Goal: Book appointment/travel/reservation

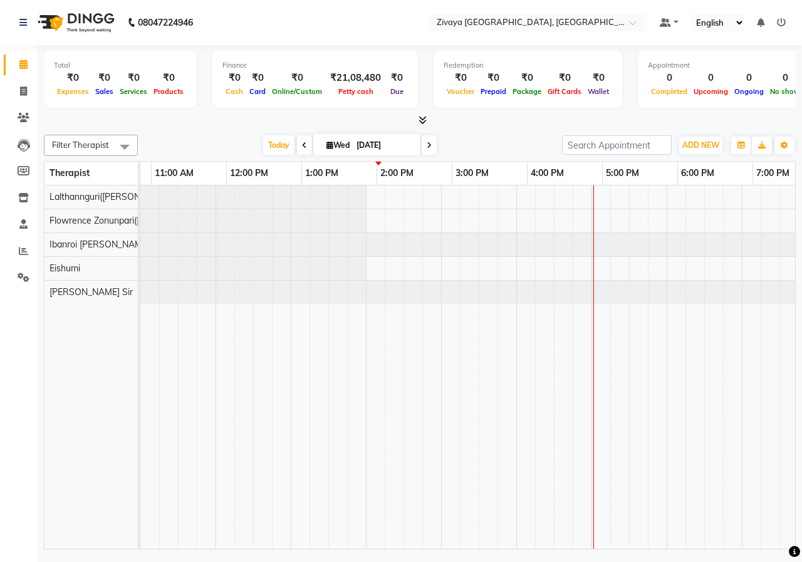
scroll to position [0, 215]
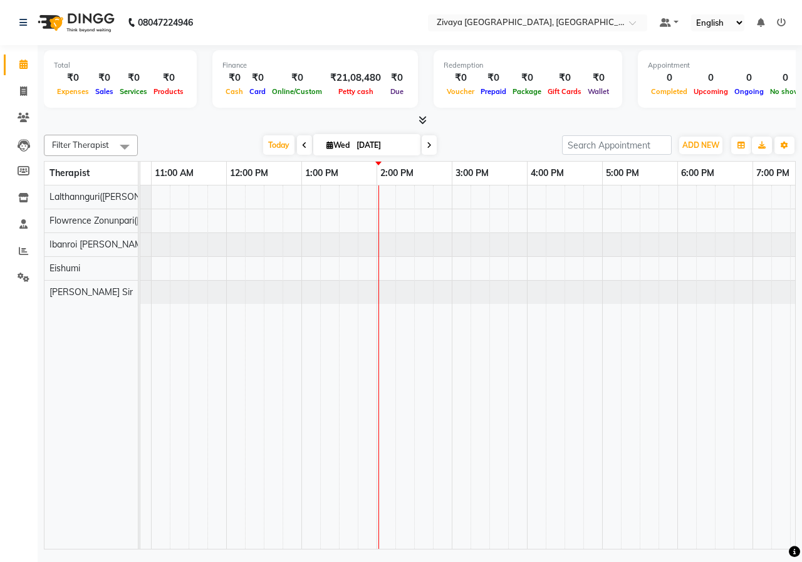
click at [390, 204] on div at bounding box center [527, 368] width 1204 height 364
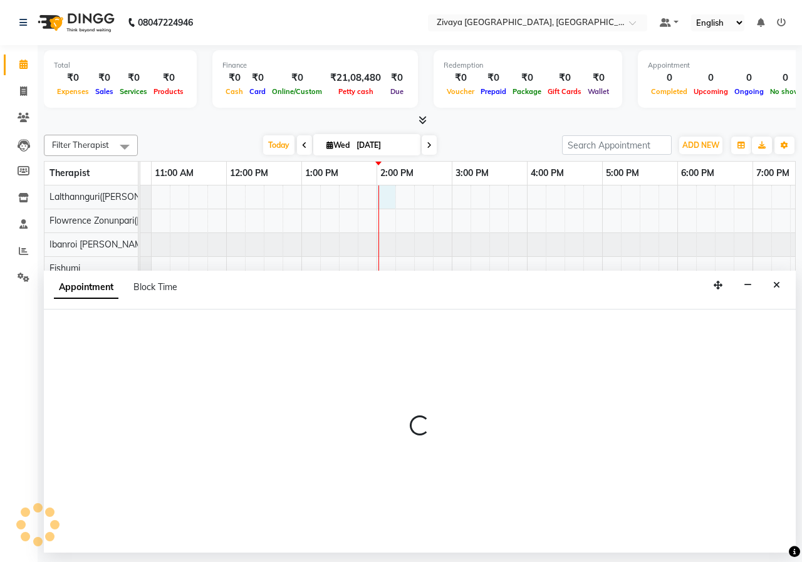
select select "49516"
select select "840"
select select "tentative"
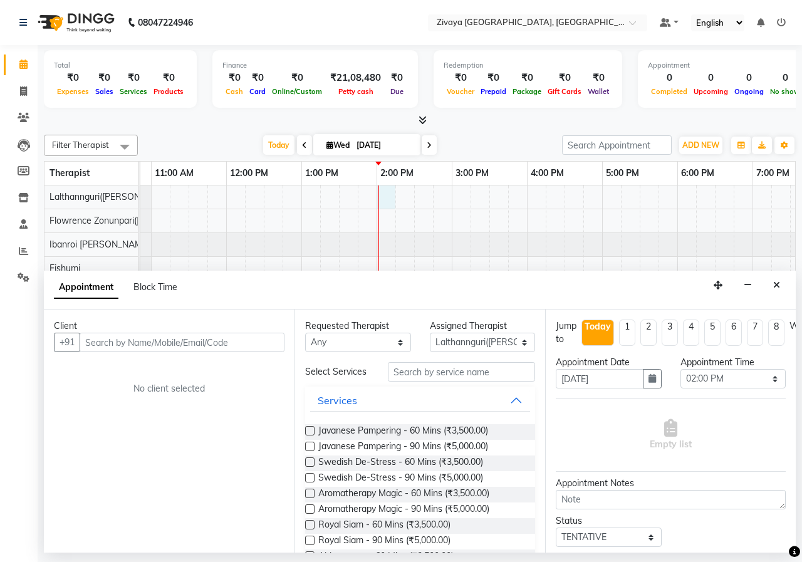
click at [311, 460] on label at bounding box center [309, 462] width 9 height 9
click at [311, 460] on input "checkbox" at bounding box center [309, 463] width 8 height 8
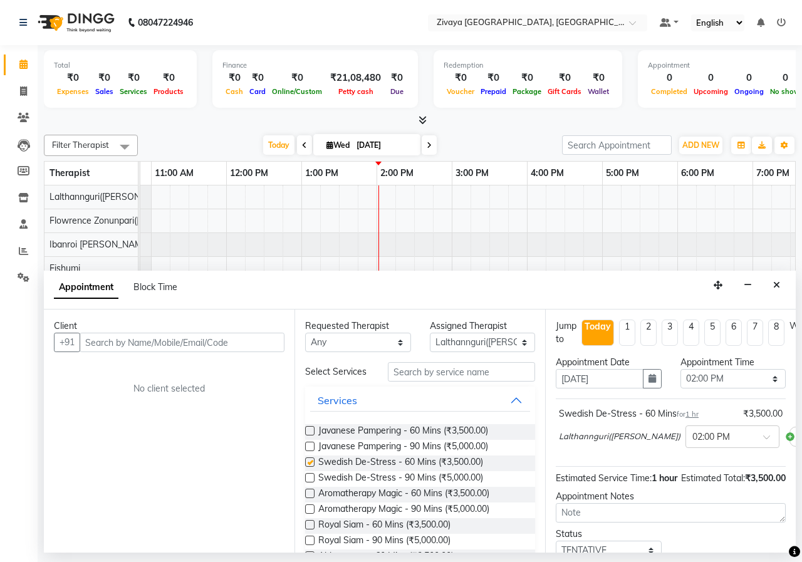
checkbox input "false"
click at [246, 348] on input "text" at bounding box center [182, 342] width 205 height 19
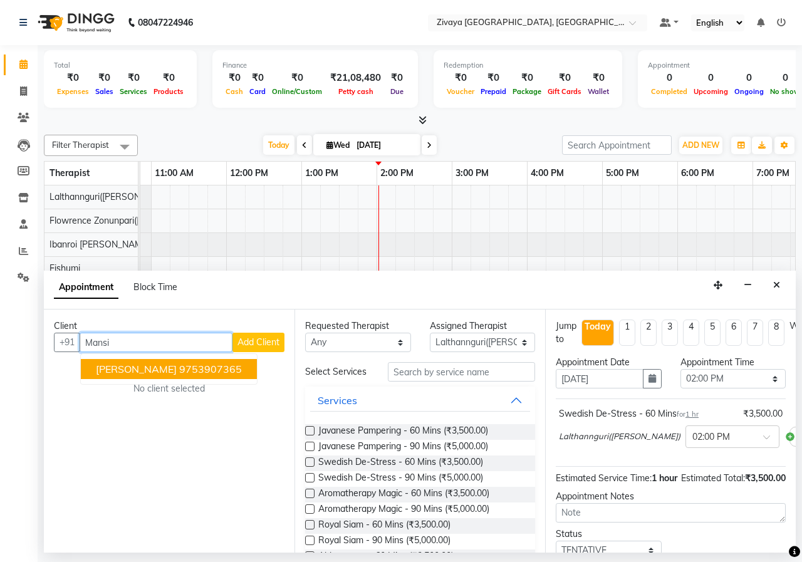
drag, startPoint x: 207, startPoint y: 344, endPoint x: 32, endPoint y: 352, distance: 175.1
click at [34, 350] on app-home "08047224946 Select Location × Zivaya [GEOGRAPHIC_DATA], [GEOGRAPHIC_DATA] Defau…" at bounding box center [401, 276] width 802 height 553
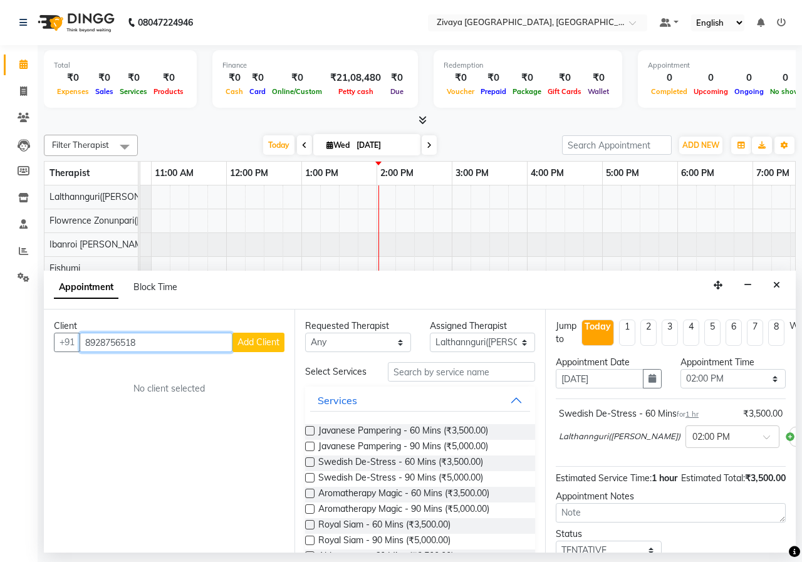
type input "8928756518"
click at [265, 344] on span "Add Client" at bounding box center [259, 342] width 42 height 11
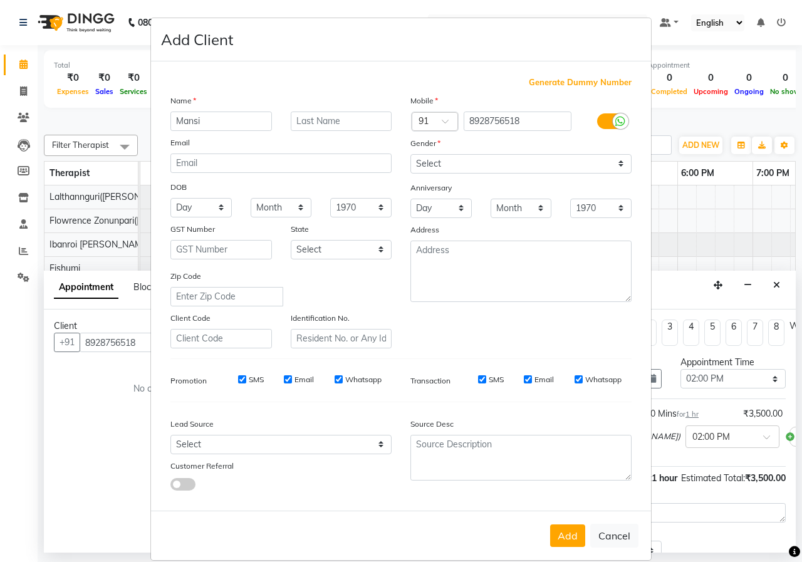
type input "Mansi"
click at [507, 163] on select "Select [DEMOGRAPHIC_DATA] [DEMOGRAPHIC_DATA] Other Prefer Not To Say" at bounding box center [521, 163] width 221 height 19
select select "[DEMOGRAPHIC_DATA]"
click at [411, 154] on select "Select [DEMOGRAPHIC_DATA] [DEMOGRAPHIC_DATA] Other Prefer Not To Say" at bounding box center [521, 163] width 221 height 19
click at [555, 546] on button "Add" at bounding box center [567, 536] width 35 height 23
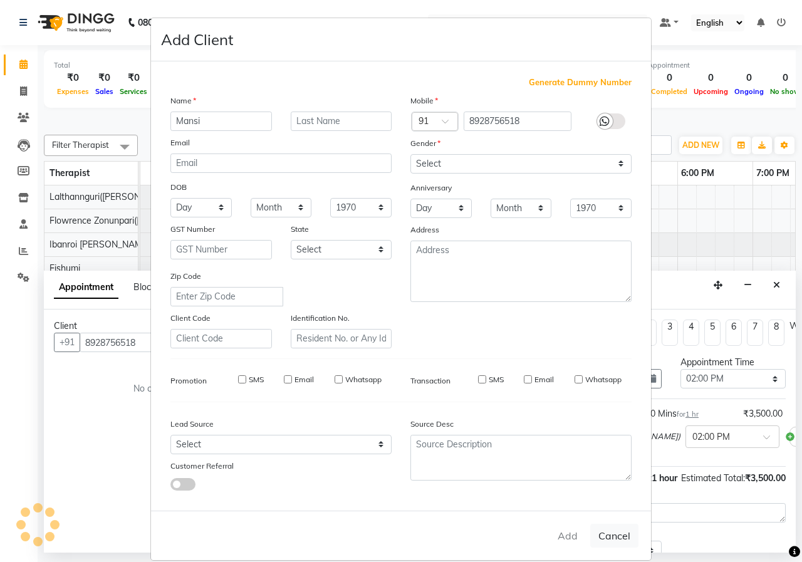
select select
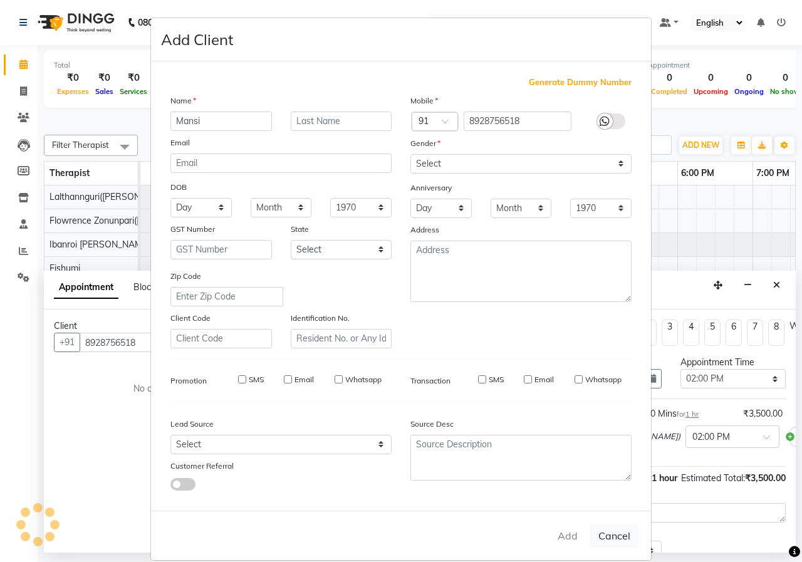
select select
checkbox input "false"
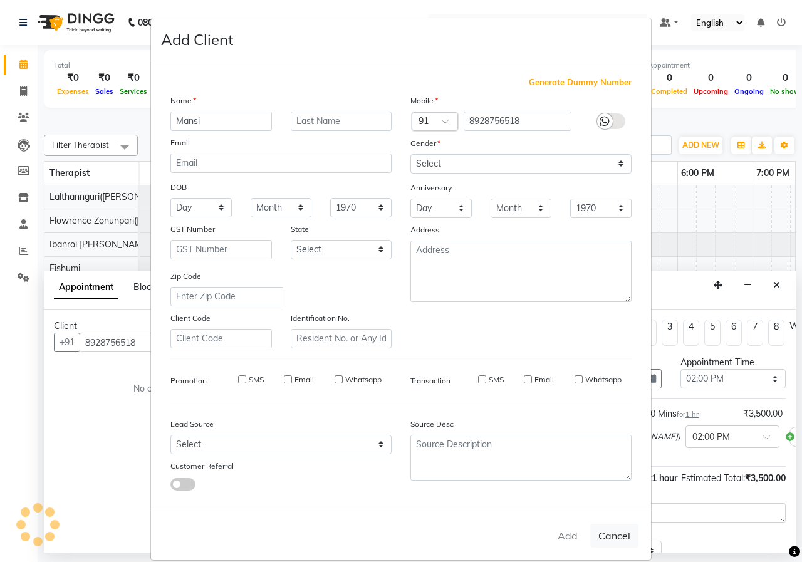
checkbox input "false"
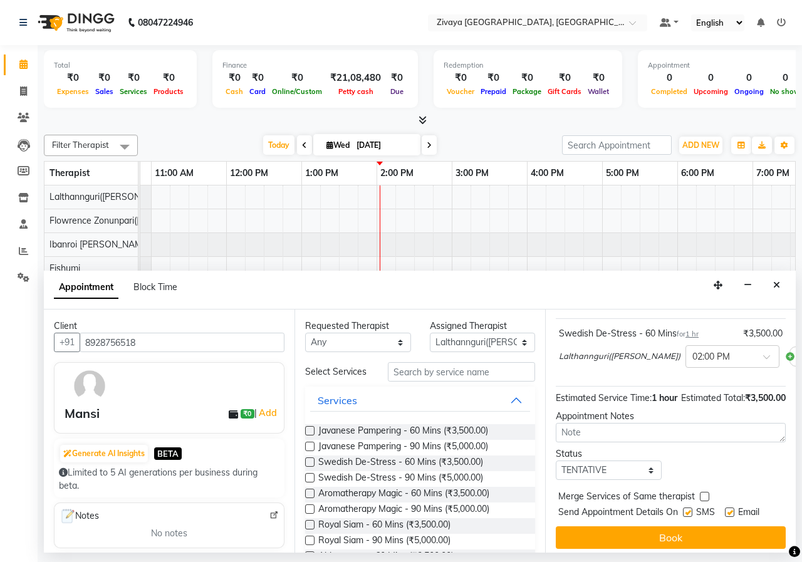
scroll to position [109, 0]
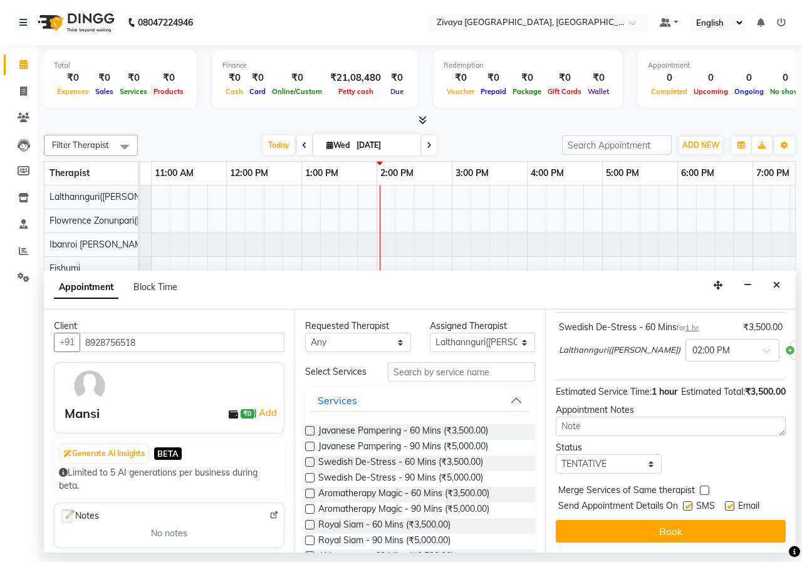
click at [691, 528] on button "Book" at bounding box center [671, 531] width 230 height 23
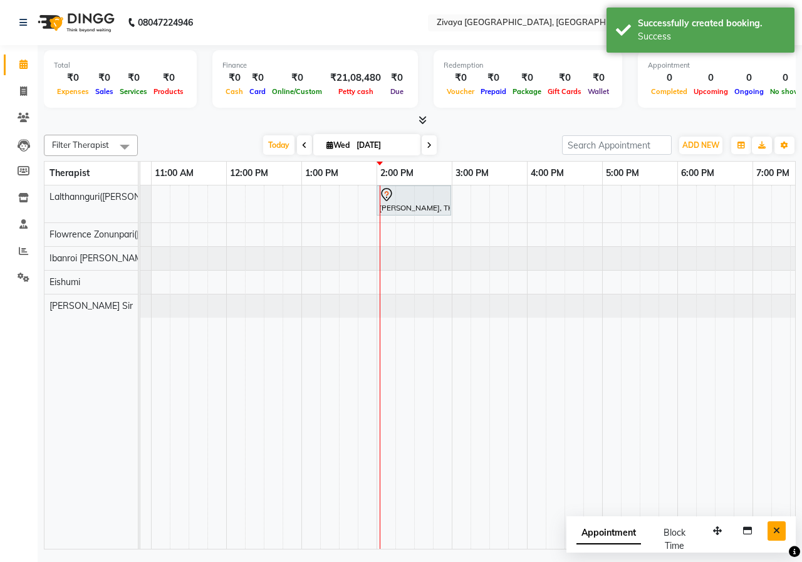
click at [770, 531] on button "Close" at bounding box center [777, 531] width 18 height 19
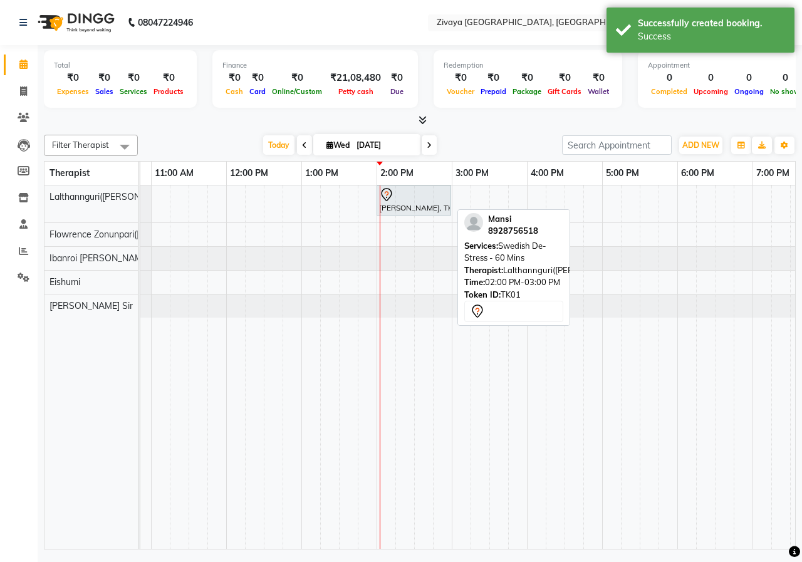
click at [402, 204] on div "[PERSON_NAME], TK01, 02:00 PM-03:00 PM, Swedish De-Stress - 60 Mins" at bounding box center [414, 200] width 72 height 26
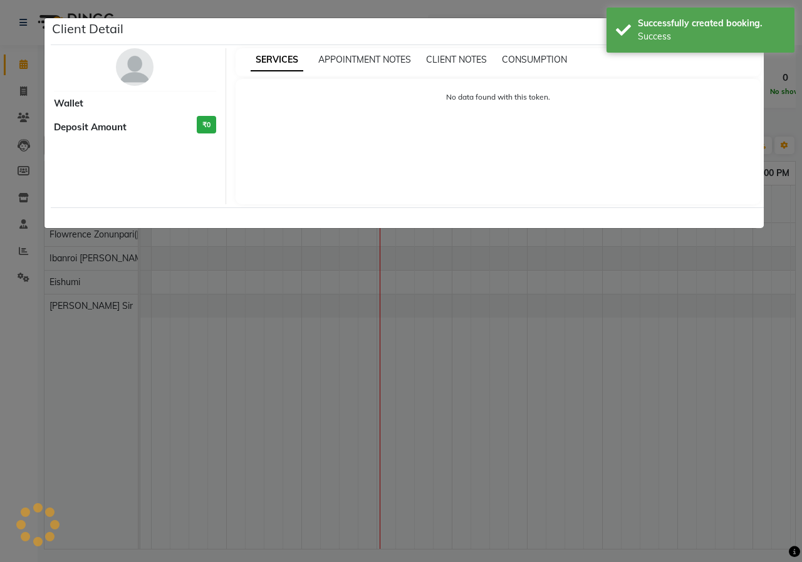
select select "7"
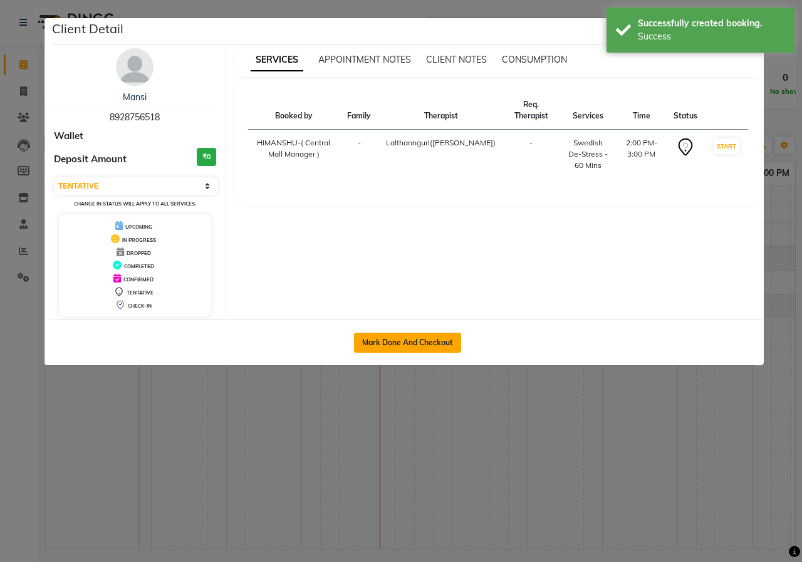
click at [448, 344] on button "Mark Done And Checkout" at bounding box center [407, 343] width 107 height 20
select select "service"
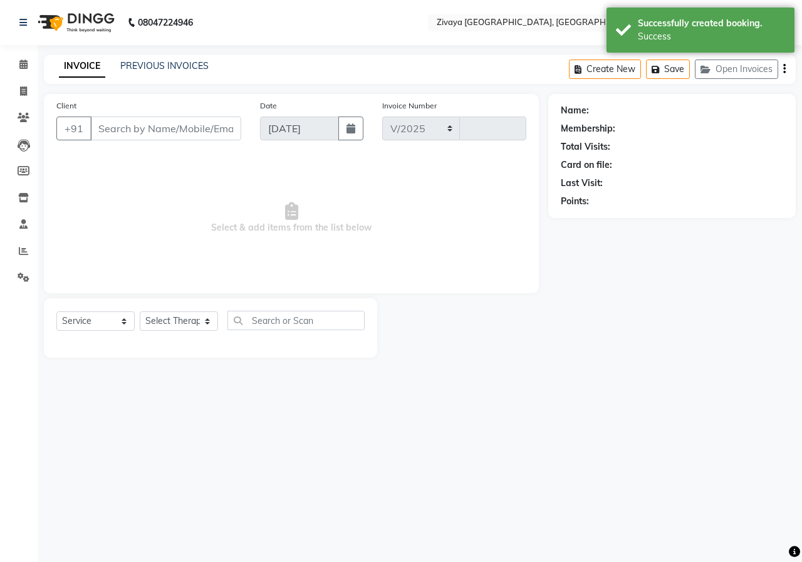
select select "6509"
type input "0863"
type input "8928756518"
select select "49516"
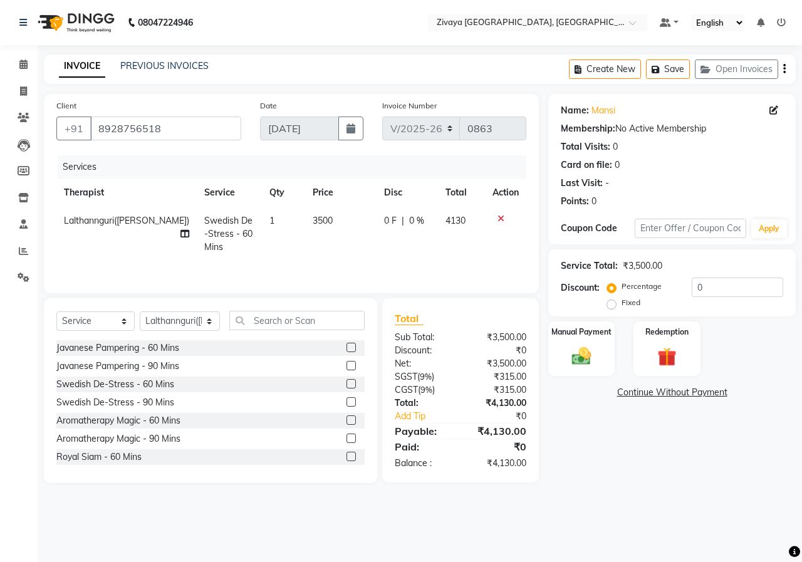
click at [622, 307] on label "Fixed" at bounding box center [631, 302] width 19 height 11
click at [612, 307] on input "Fixed" at bounding box center [614, 302] width 9 height 9
radio input "true"
click at [706, 288] on input "0" at bounding box center [738, 287] width 92 height 19
type input "2"
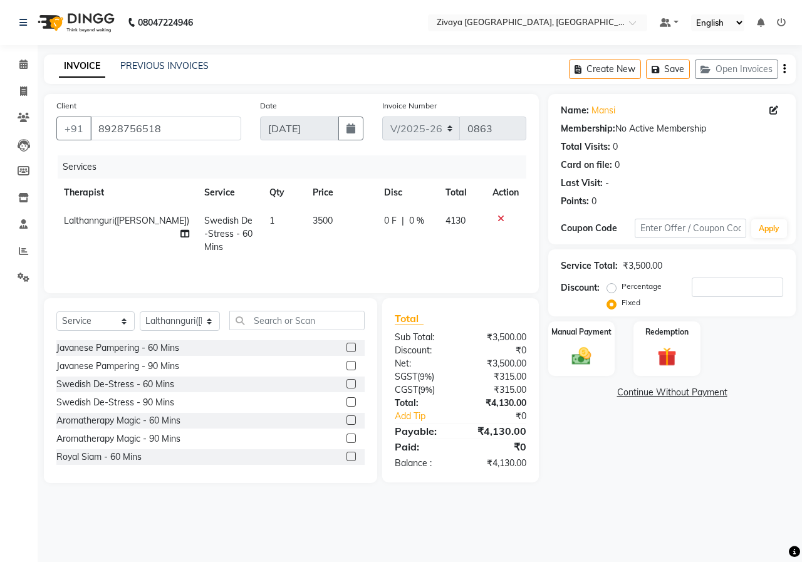
click at [22, 52] on li "Calendar" at bounding box center [19, 64] width 38 height 27
click at [21, 73] on link "Calendar" at bounding box center [19, 65] width 30 height 21
